Goal: Navigation & Orientation: Find specific page/section

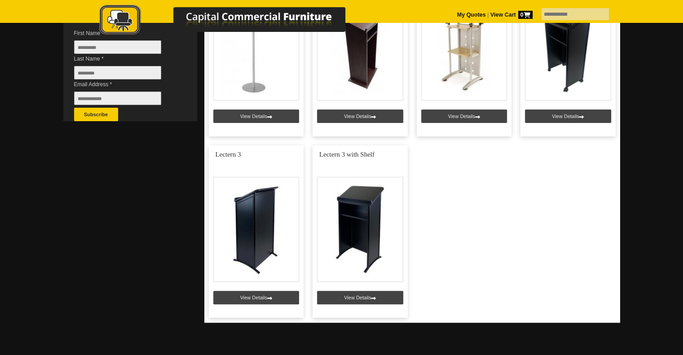
scroll to position [279, 0]
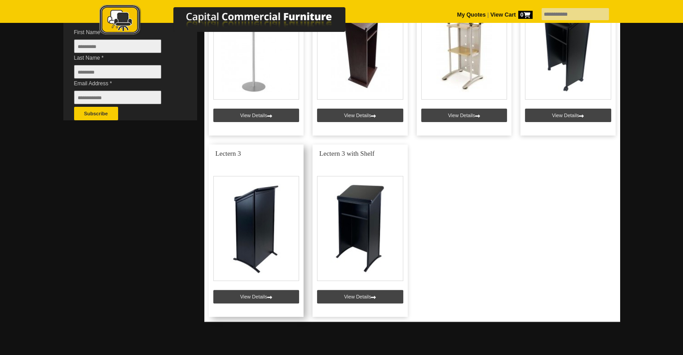
click at [246, 295] on link at bounding box center [256, 231] width 95 height 172
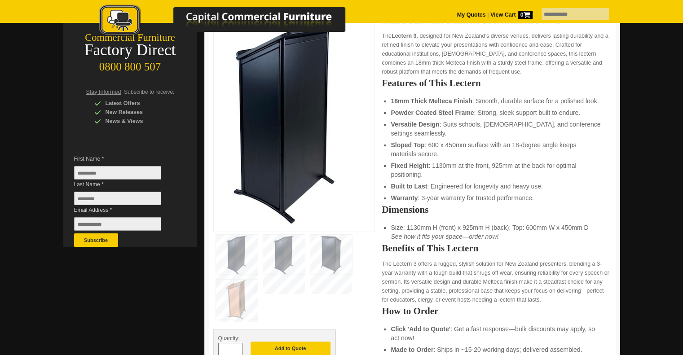
scroll to position [156, 0]
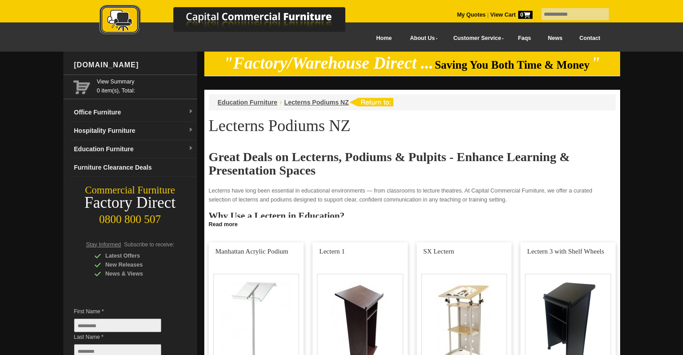
scroll to position [279, 0]
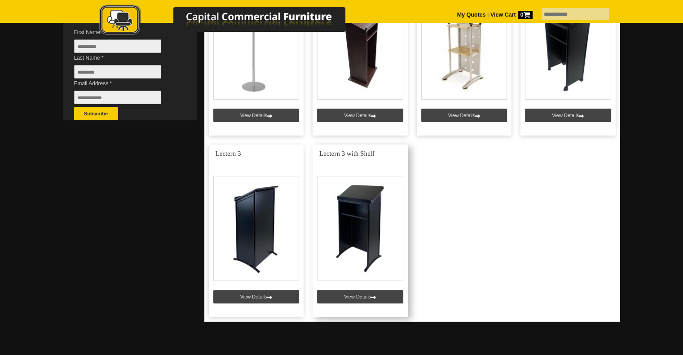
click at [339, 192] on link at bounding box center [360, 231] width 95 height 172
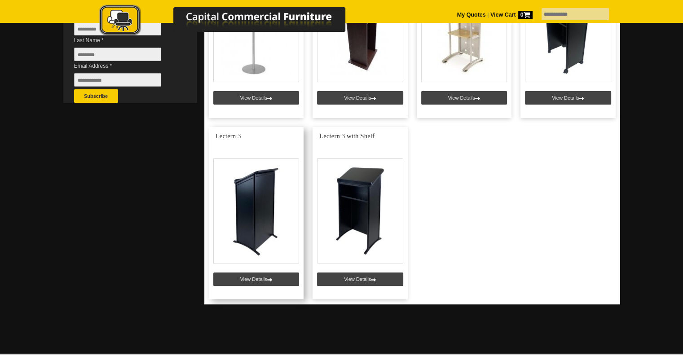
scroll to position [297, 0]
